Goal: Task Accomplishment & Management: Use online tool/utility

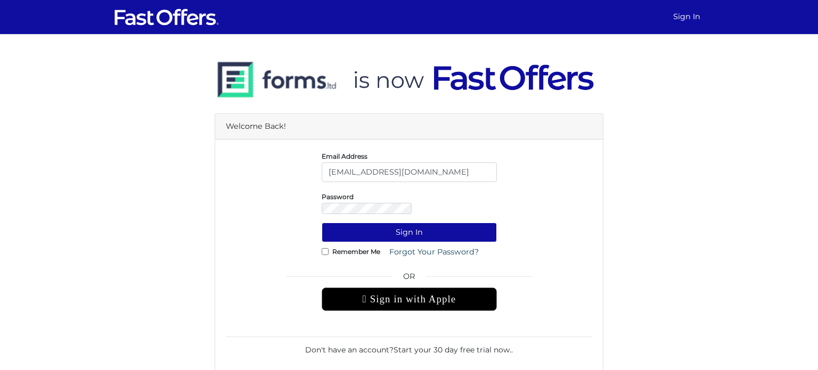
scroll to position [0, 3]
click at [290, 111] on img at bounding box center [405, 80] width 380 height 61
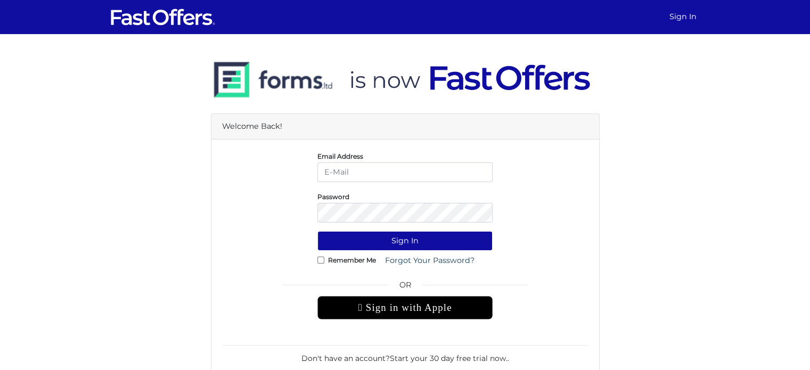
type input "[EMAIL_ADDRESS][DOMAIN_NAME]"
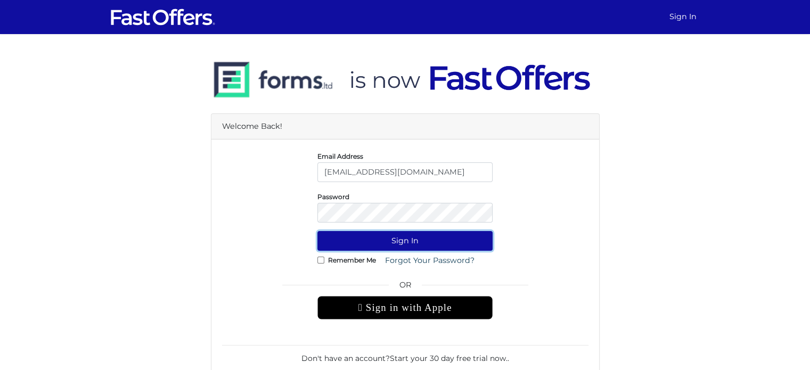
click at [349, 244] on button "Sign In" at bounding box center [404, 241] width 175 height 20
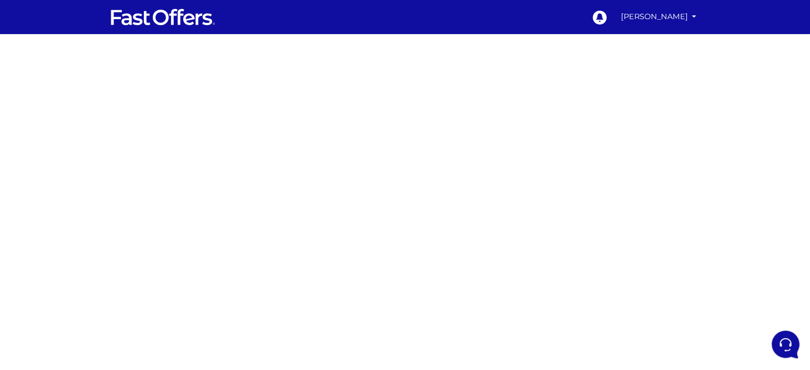
drag, startPoint x: 669, startPoint y: 225, endPoint x: 501, endPoint y: 247, distance: 170.1
click at [667, 225] on div at bounding box center [405, 313] width 810 height 532
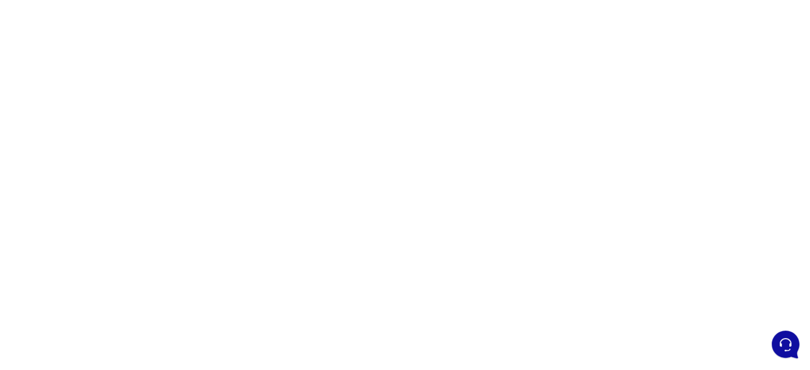
scroll to position [160, 0]
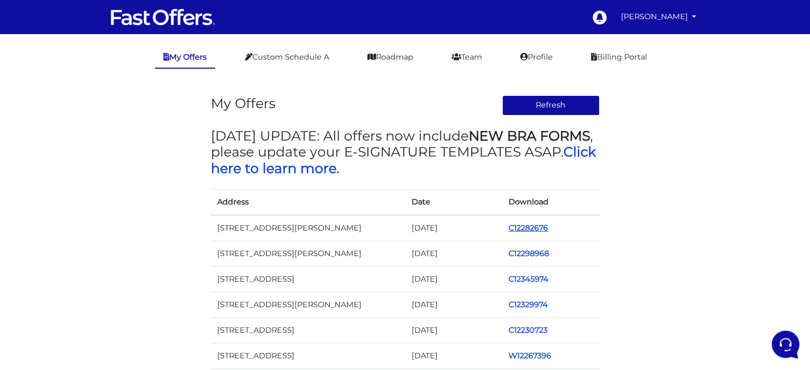
click at [522, 226] on link "C12282676" at bounding box center [527, 228] width 39 height 10
